Goal: Task Accomplishment & Management: Manage account settings

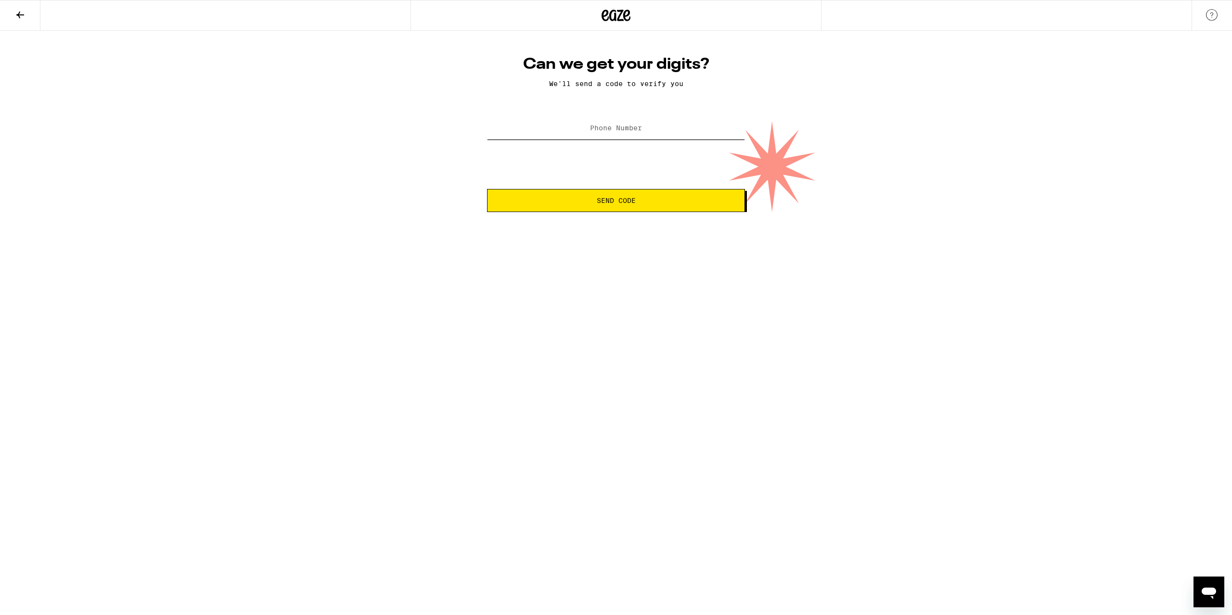
click at [653, 134] on input "Phone Number" at bounding box center [616, 129] width 258 height 22
type input "[PHONE_NUMBER]"
click at [668, 206] on button "Send Code" at bounding box center [616, 200] width 258 height 23
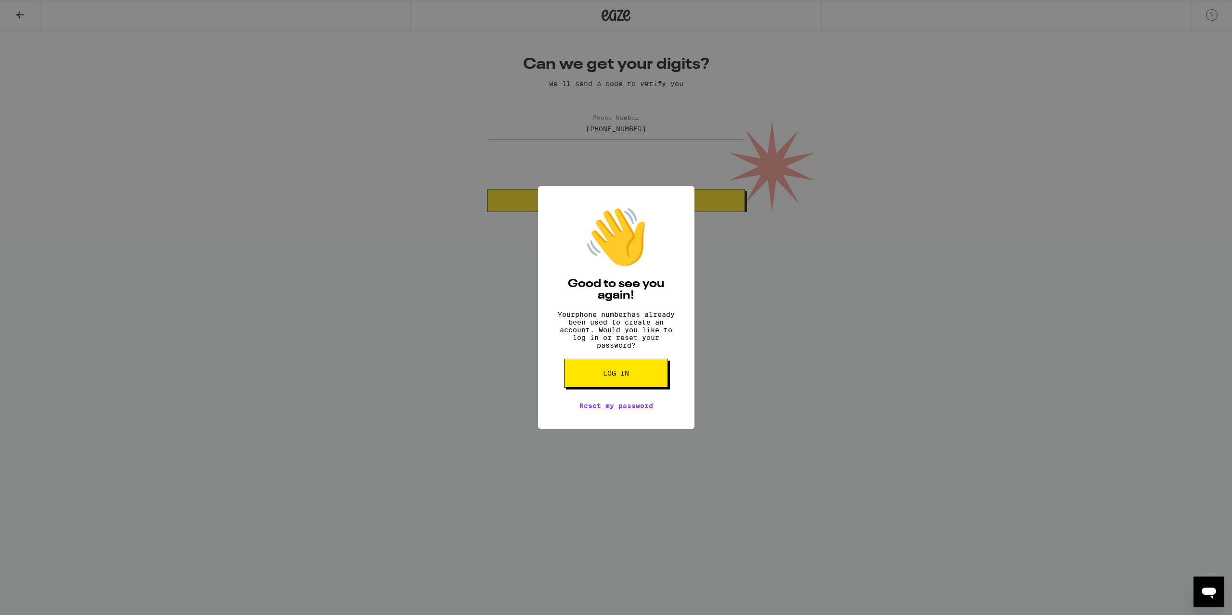
click at [622, 377] on span "Log in" at bounding box center [616, 373] width 26 height 7
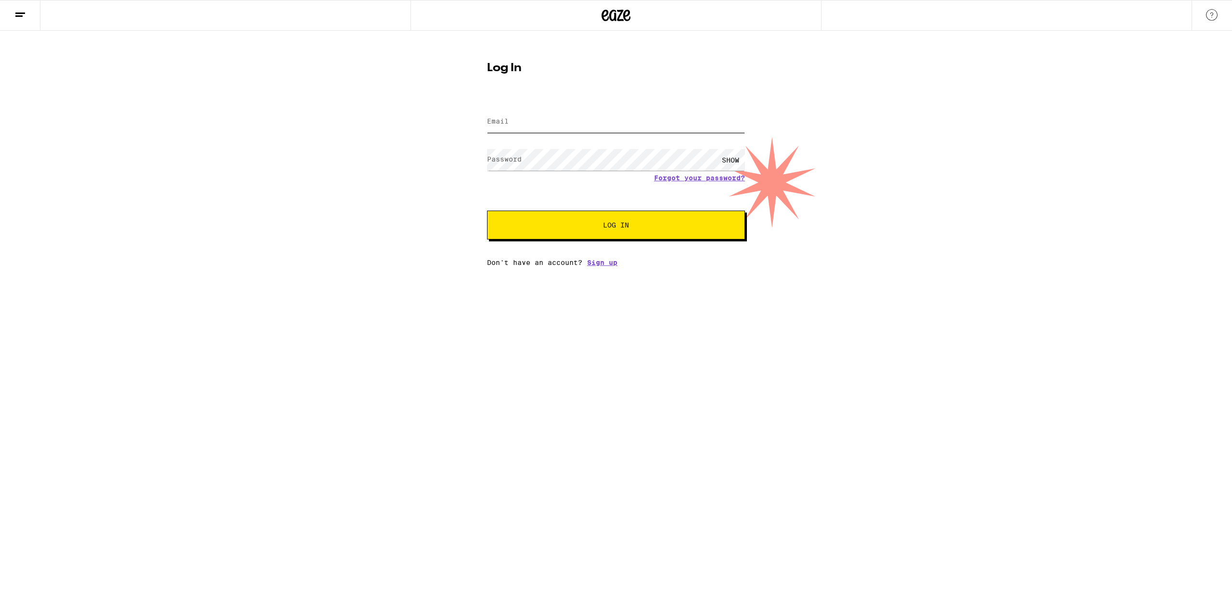
click at [529, 126] on input "Email" at bounding box center [616, 122] width 258 height 22
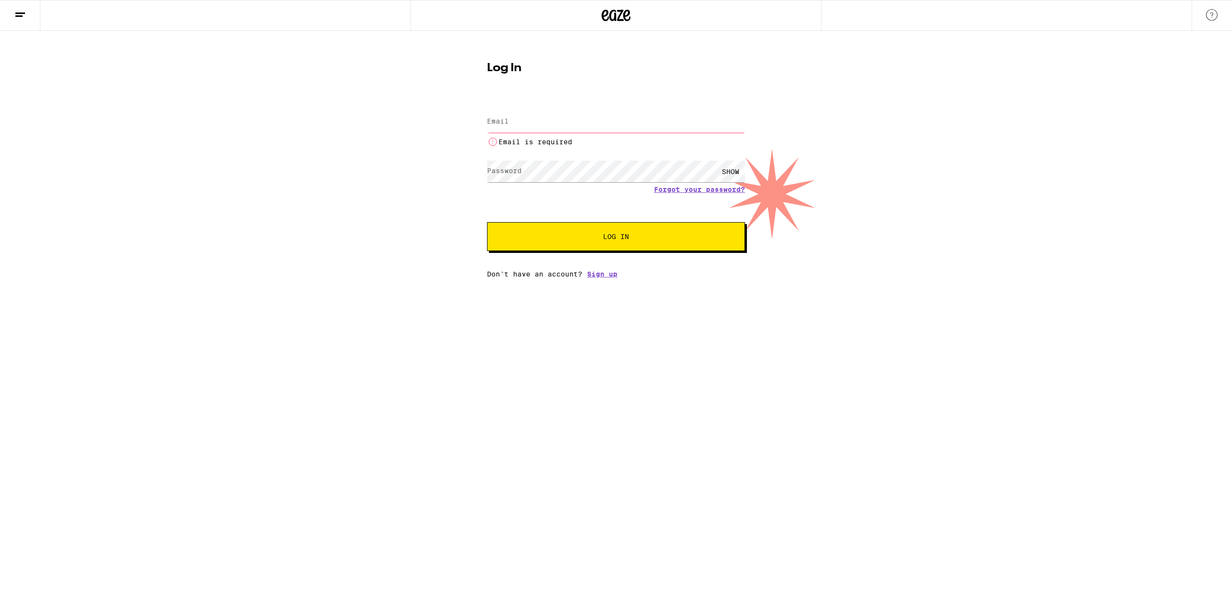
type input "[EMAIL_ADDRESS][DOMAIN_NAME]"
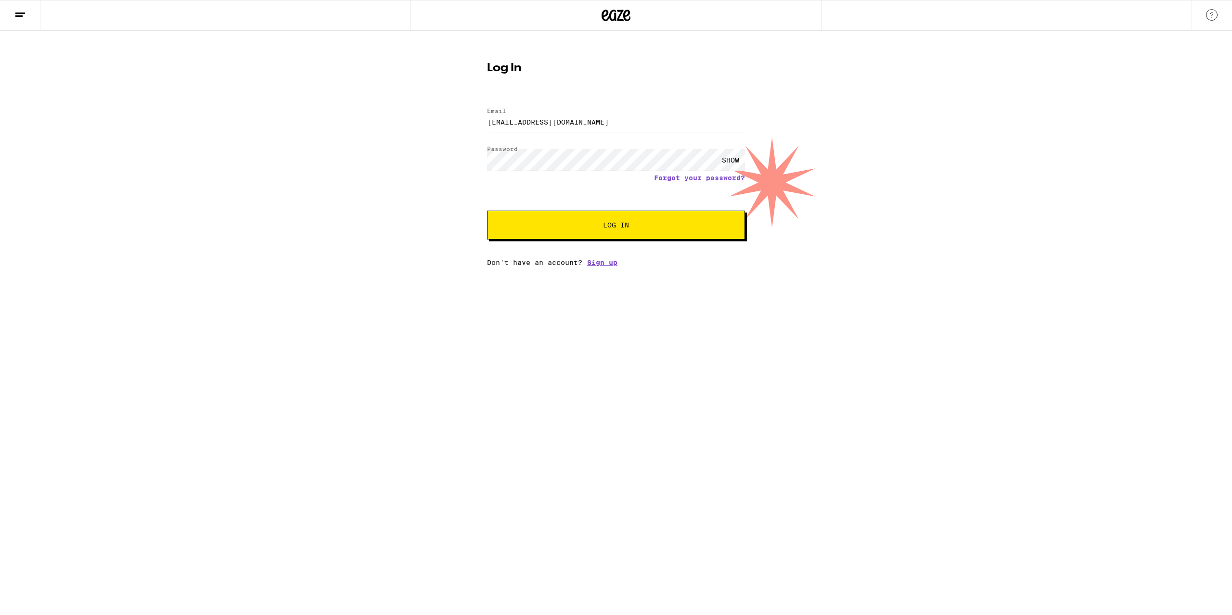
click at [591, 239] on button "Log In" at bounding box center [616, 225] width 258 height 29
